Goal: Task Accomplishment & Management: Manage account settings

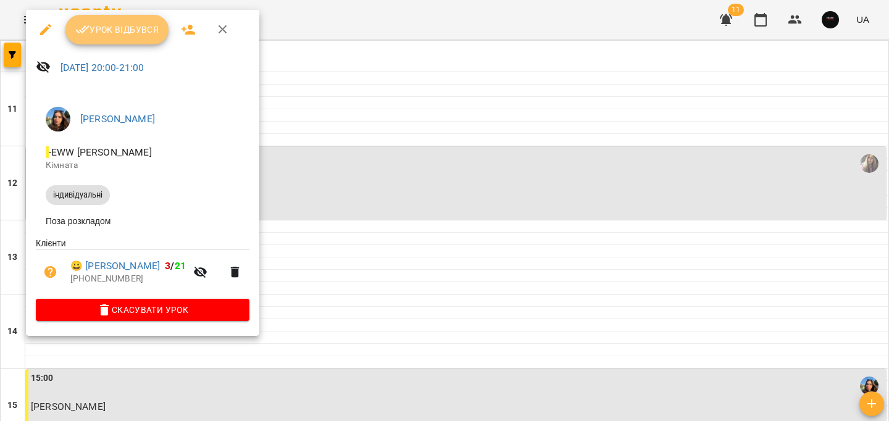
click at [76, 36] on icon "button" at bounding box center [82, 29] width 15 height 15
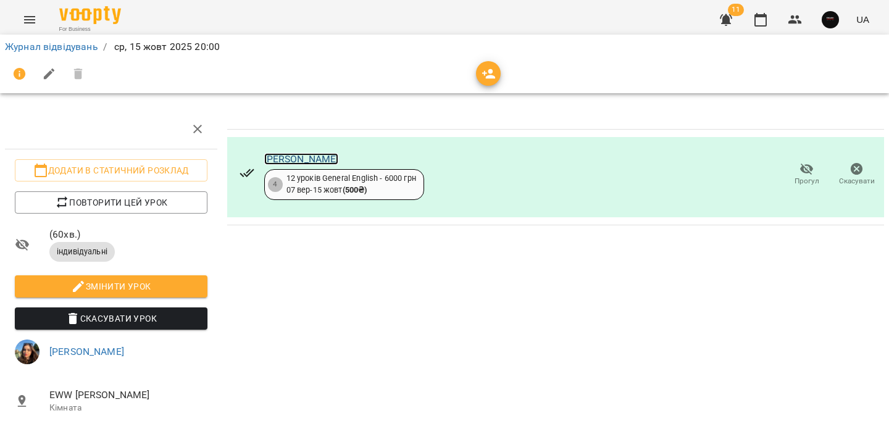
click at [306, 158] on link "Ігор Колодій" at bounding box center [301, 159] width 75 height 12
click at [47, 54] on li "Журнал відвідувань" at bounding box center [51, 47] width 93 height 15
click at [48, 52] on li "Журнал відвідувань" at bounding box center [51, 47] width 93 height 15
click at [50, 49] on link "Журнал відвідувань" at bounding box center [51, 47] width 93 height 12
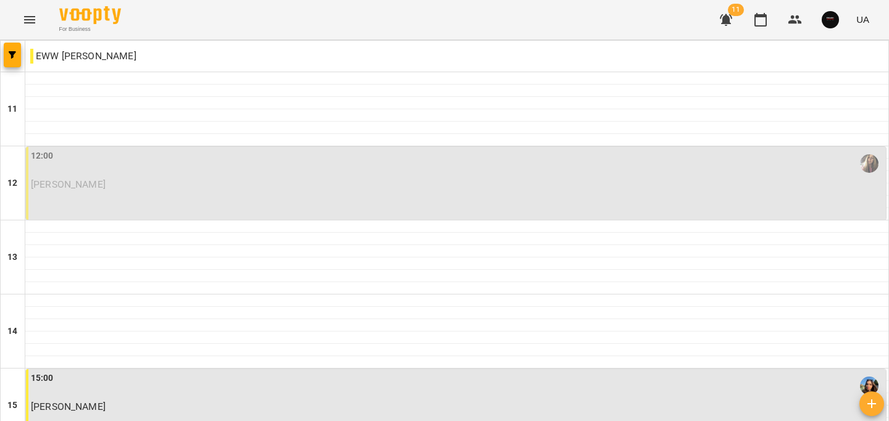
click at [150, 173] on div "12:00" at bounding box center [457, 163] width 853 height 28
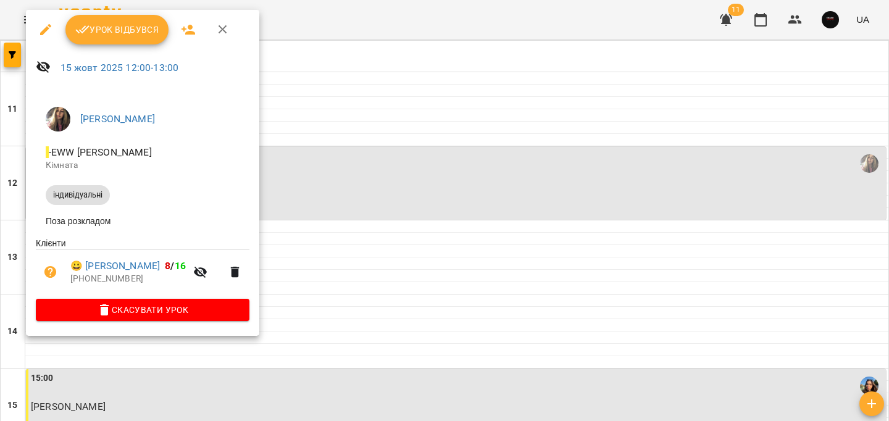
click at [114, 20] on button "Урок відбувся" at bounding box center [117, 30] width 104 height 30
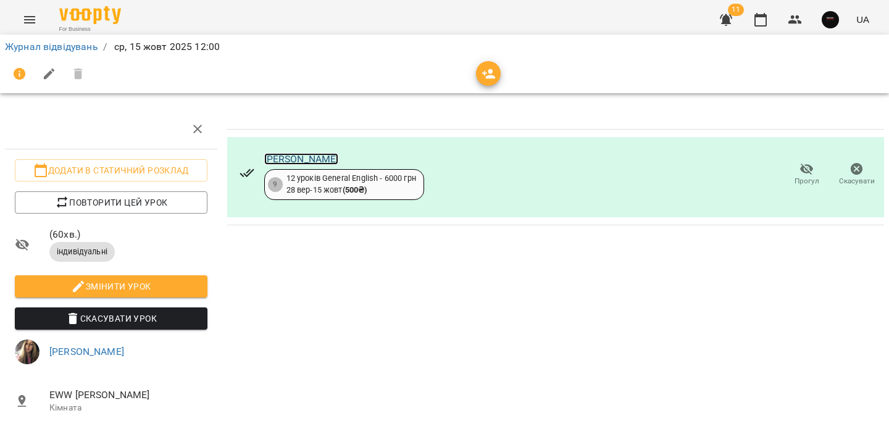
click at [339, 161] on link "Олексійчук Валентина" at bounding box center [301, 159] width 75 height 12
click at [94, 43] on link "Журнал відвідувань" at bounding box center [51, 47] width 93 height 12
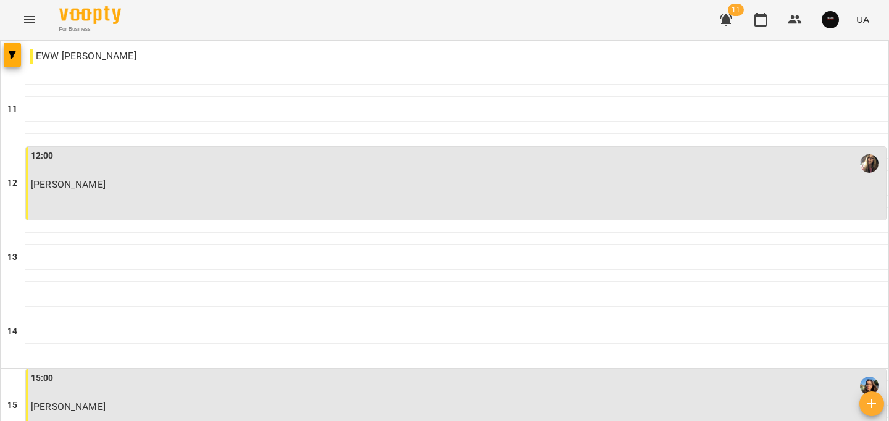
scroll to position [465, 0]
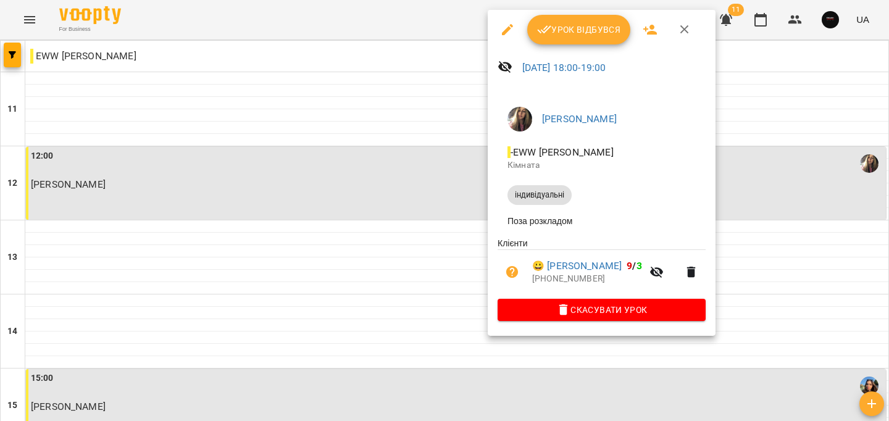
click at [610, 27] on span "Урок відбувся" at bounding box center [579, 29] width 84 height 15
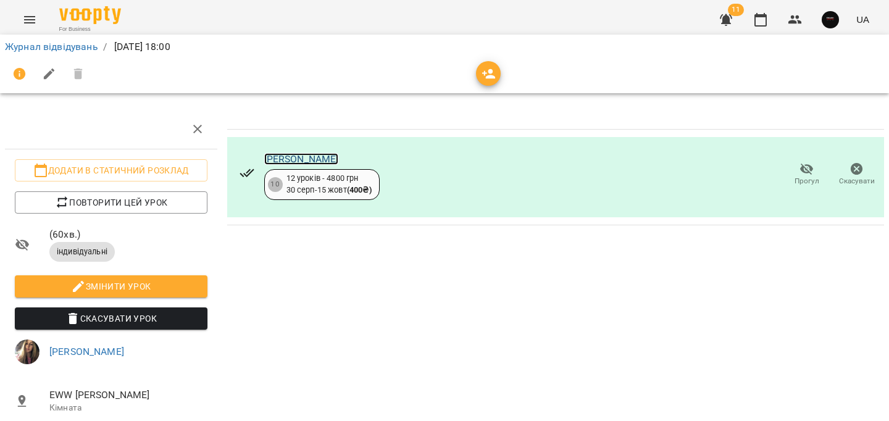
click at [307, 158] on link "Ротар Ріханна" at bounding box center [301, 159] width 75 height 12
click at [54, 48] on link "Журнал відвідувань" at bounding box center [51, 47] width 93 height 12
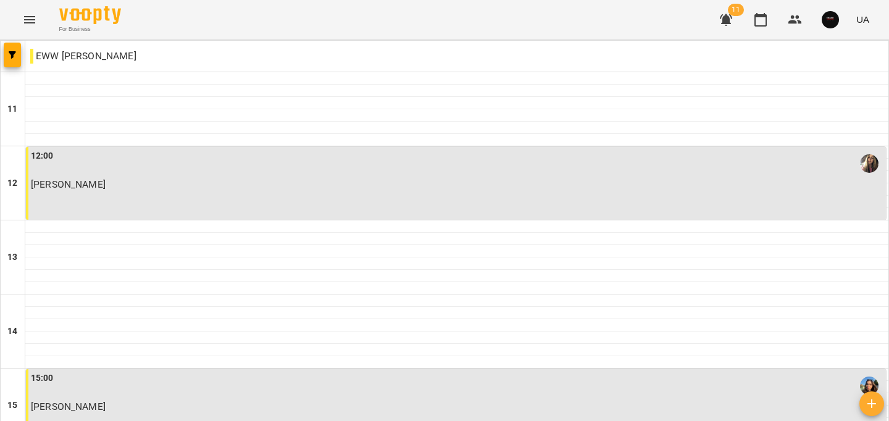
scroll to position [554, 0]
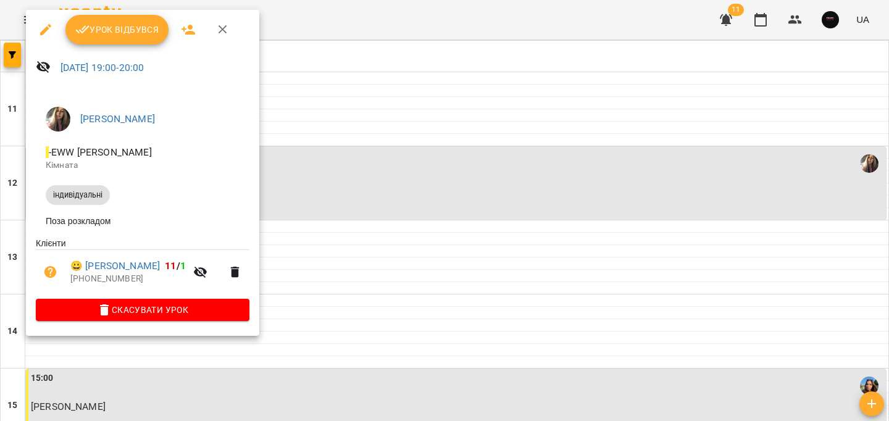
click at [72, 25] on button "Урок відбувся" at bounding box center [117, 30] width 104 height 30
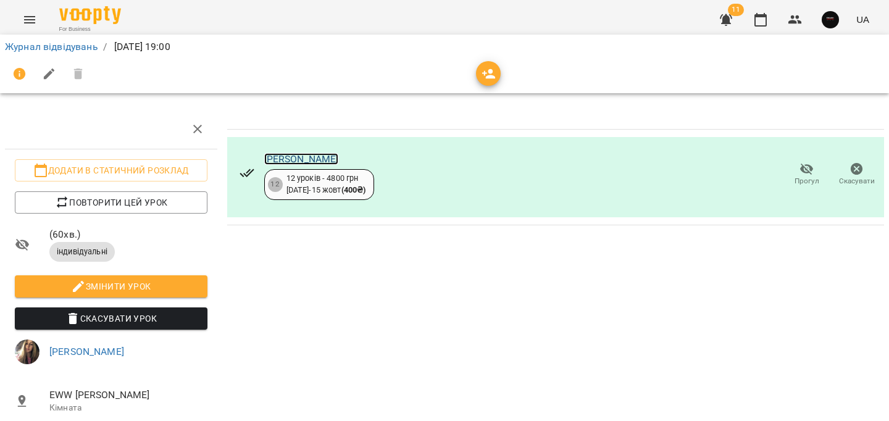
click at [339, 159] on link "Бількевич Поліна Олегівна" at bounding box center [301, 159] width 75 height 12
click at [73, 42] on link "Журнал відвідувань" at bounding box center [51, 47] width 93 height 12
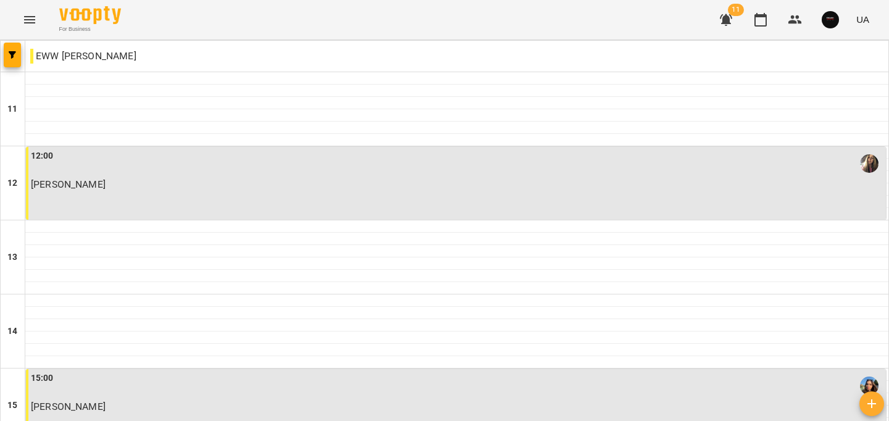
scroll to position [622, 0]
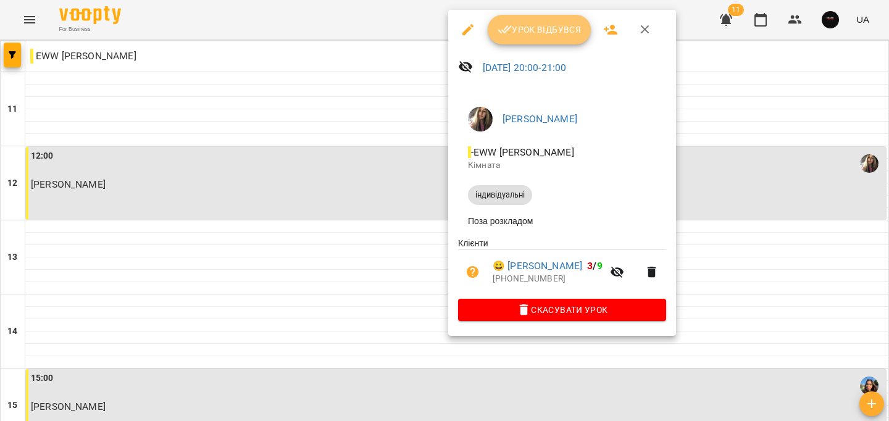
click at [546, 24] on span "Урок відбувся" at bounding box center [540, 29] width 84 height 15
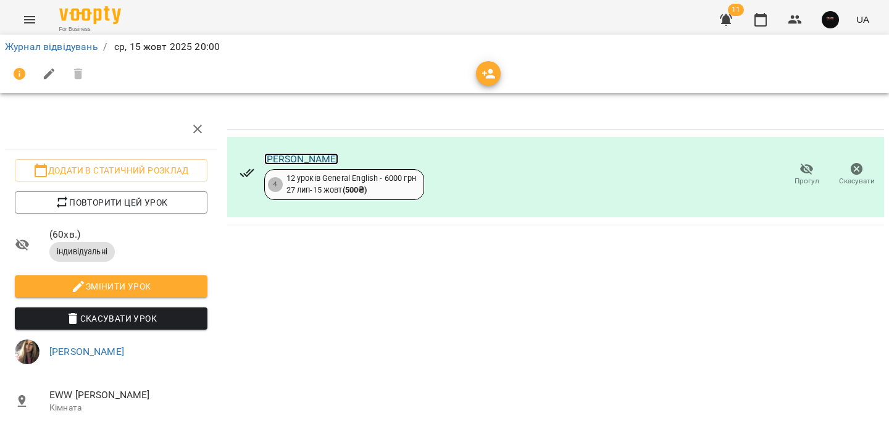
click at [330, 155] on link "[PERSON_NAME]" at bounding box center [301, 159] width 75 height 12
click at [93, 46] on link "Журнал відвідувань" at bounding box center [51, 47] width 93 height 12
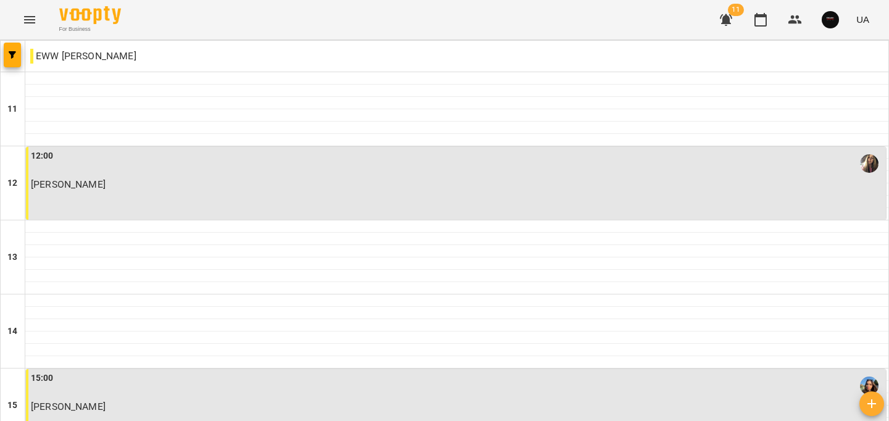
scroll to position [622, 0]
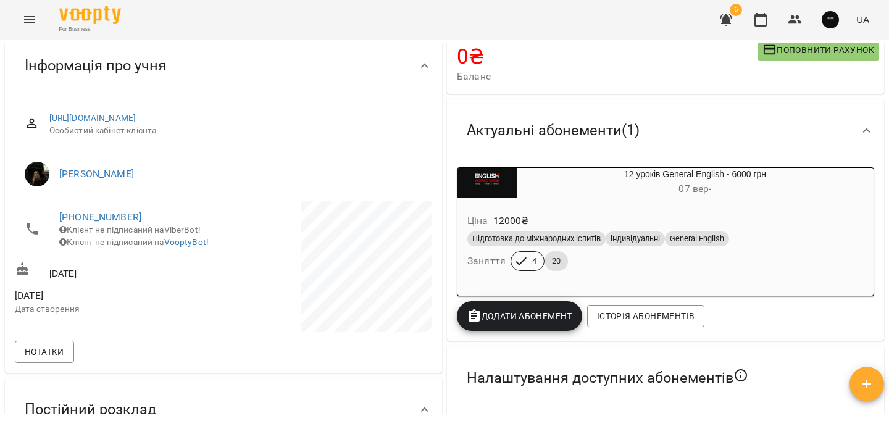
scroll to position [86, 0]
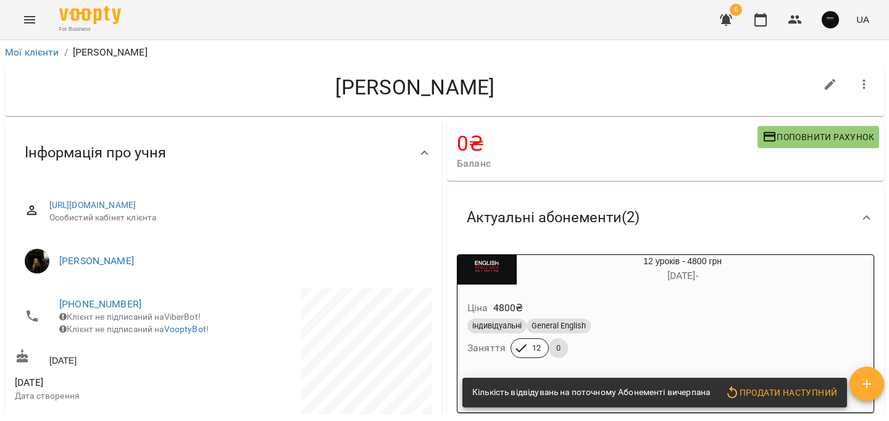
click at [656, 311] on div "Ціна 4800 ₴" at bounding box center [653, 308] width 376 height 22
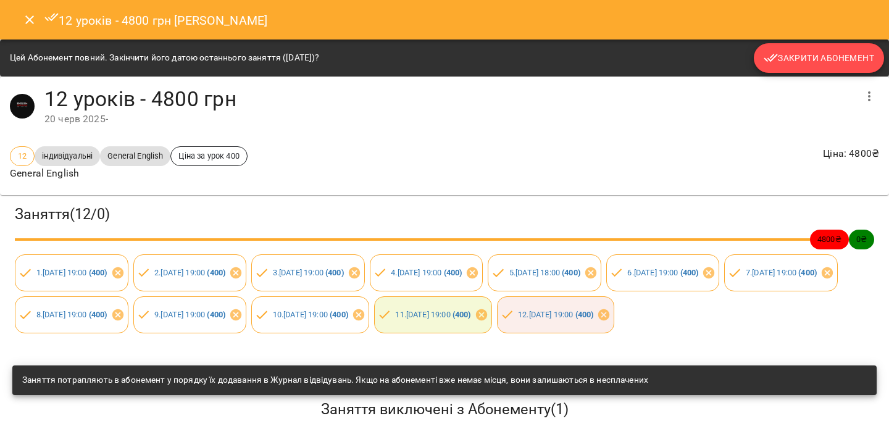
click at [782, 61] on span "Закрити Абонемент" at bounding box center [819, 58] width 111 height 15
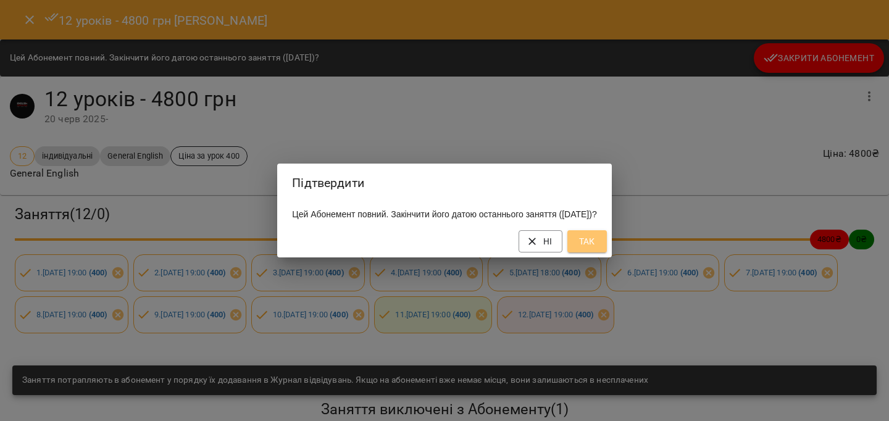
click at [597, 247] on span "Так" at bounding box center [587, 241] width 20 height 15
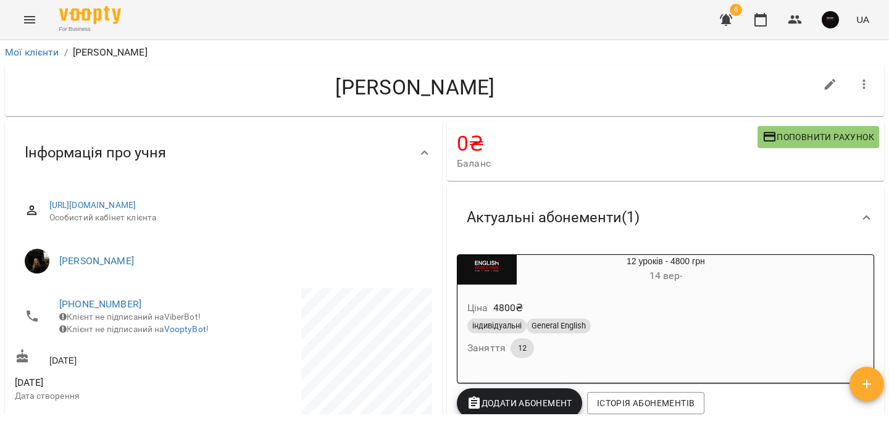
scroll to position [20, 0]
